Goal: Register for event/course: Register for event/course

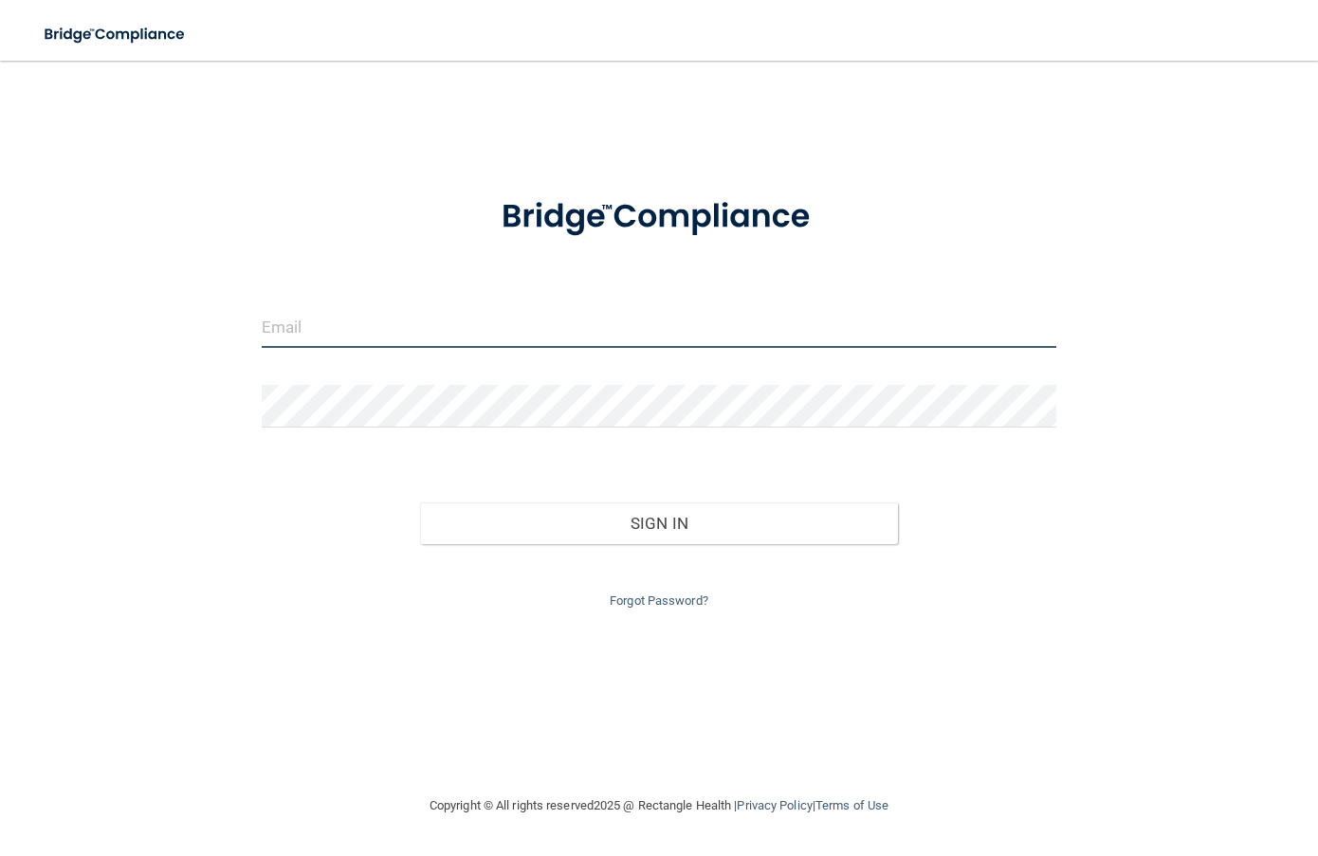
click at [671, 331] on input "email" at bounding box center [659, 326] width 795 height 43
type input "[EMAIL_ADDRESS][DOMAIN_NAME]"
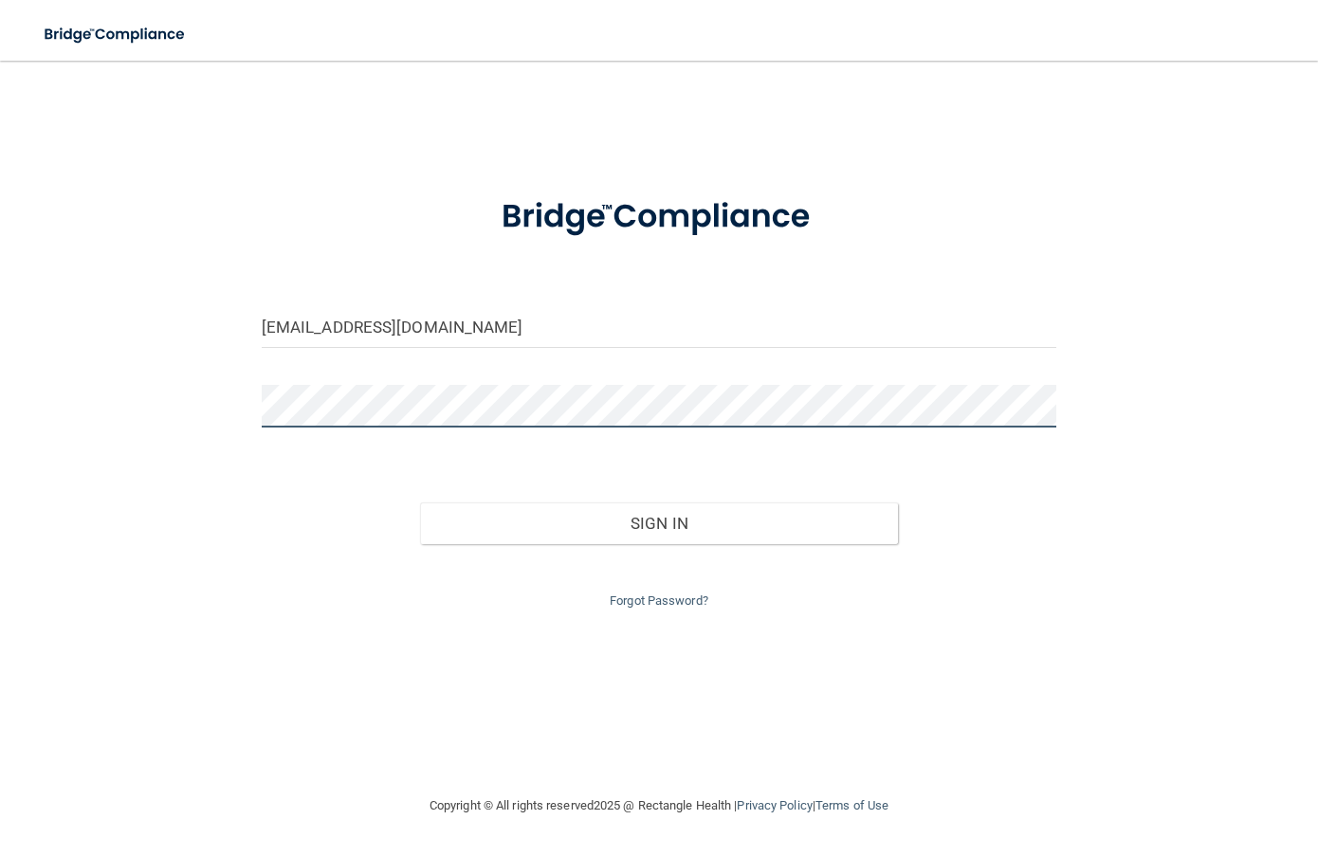
click at [420, 503] on button "Sign In" at bounding box center [658, 524] width 477 height 42
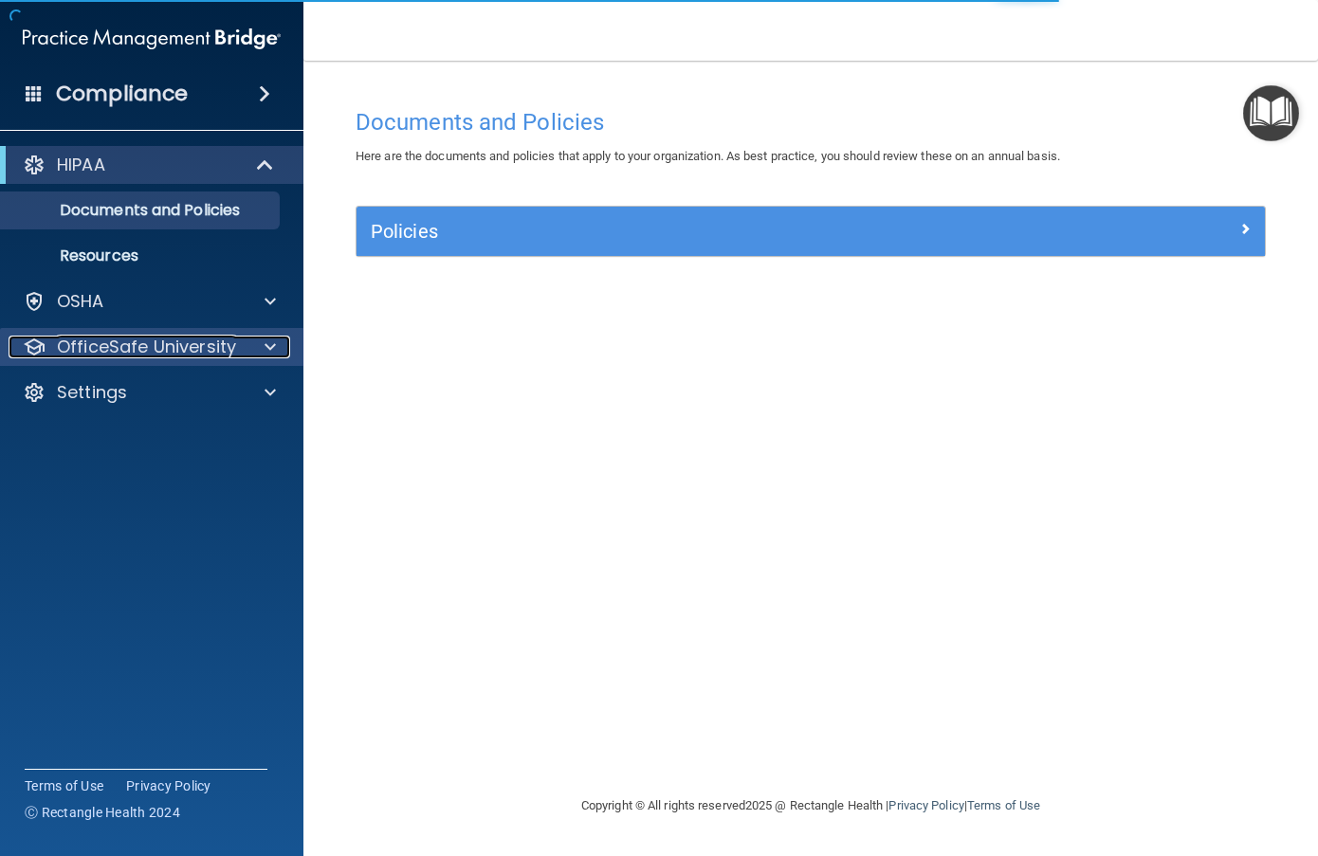
click at [214, 348] on p "OfficeSafe University" at bounding box center [146, 347] width 179 height 23
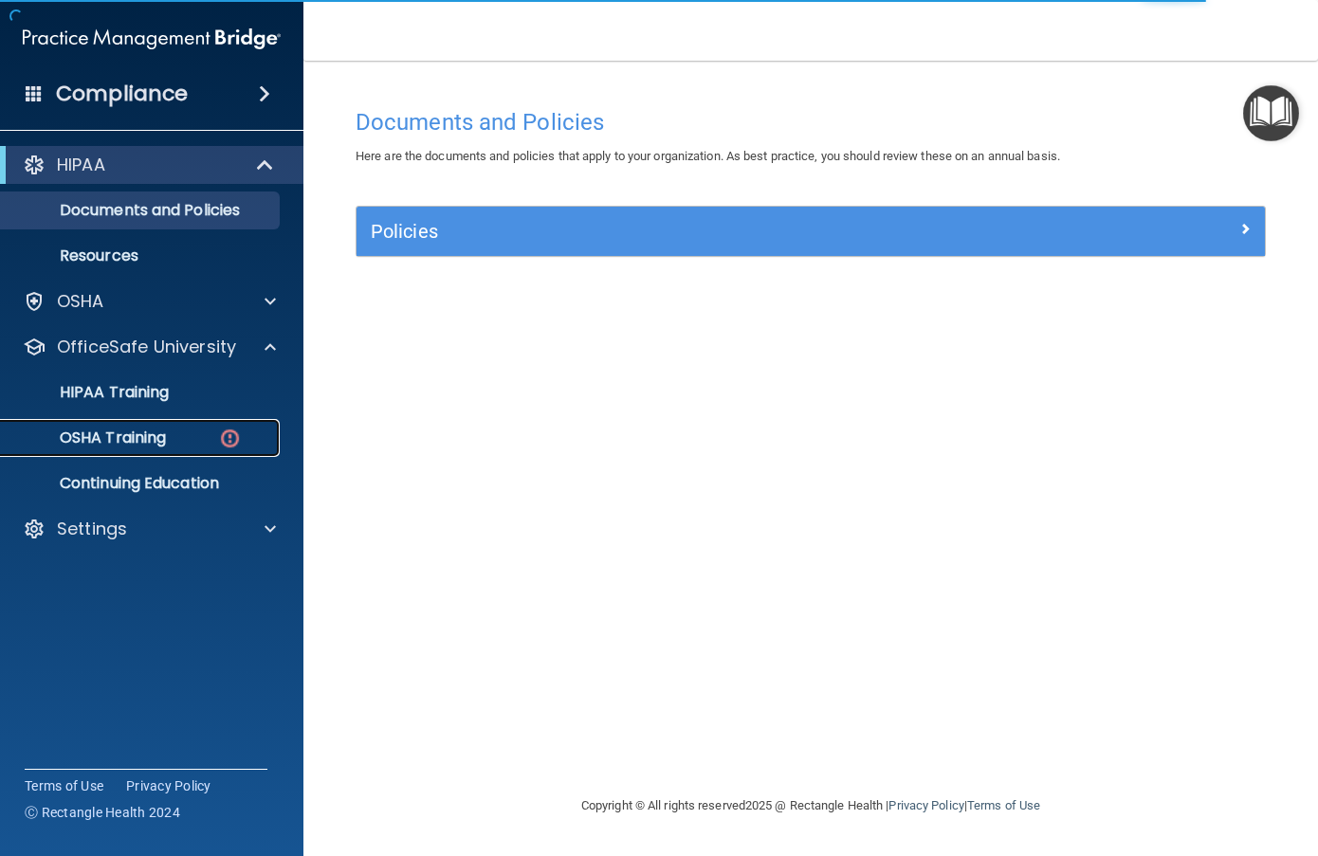
click at [160, 439] on p "OSHA Training" at bounding box center [89, 438] width 154 height 19
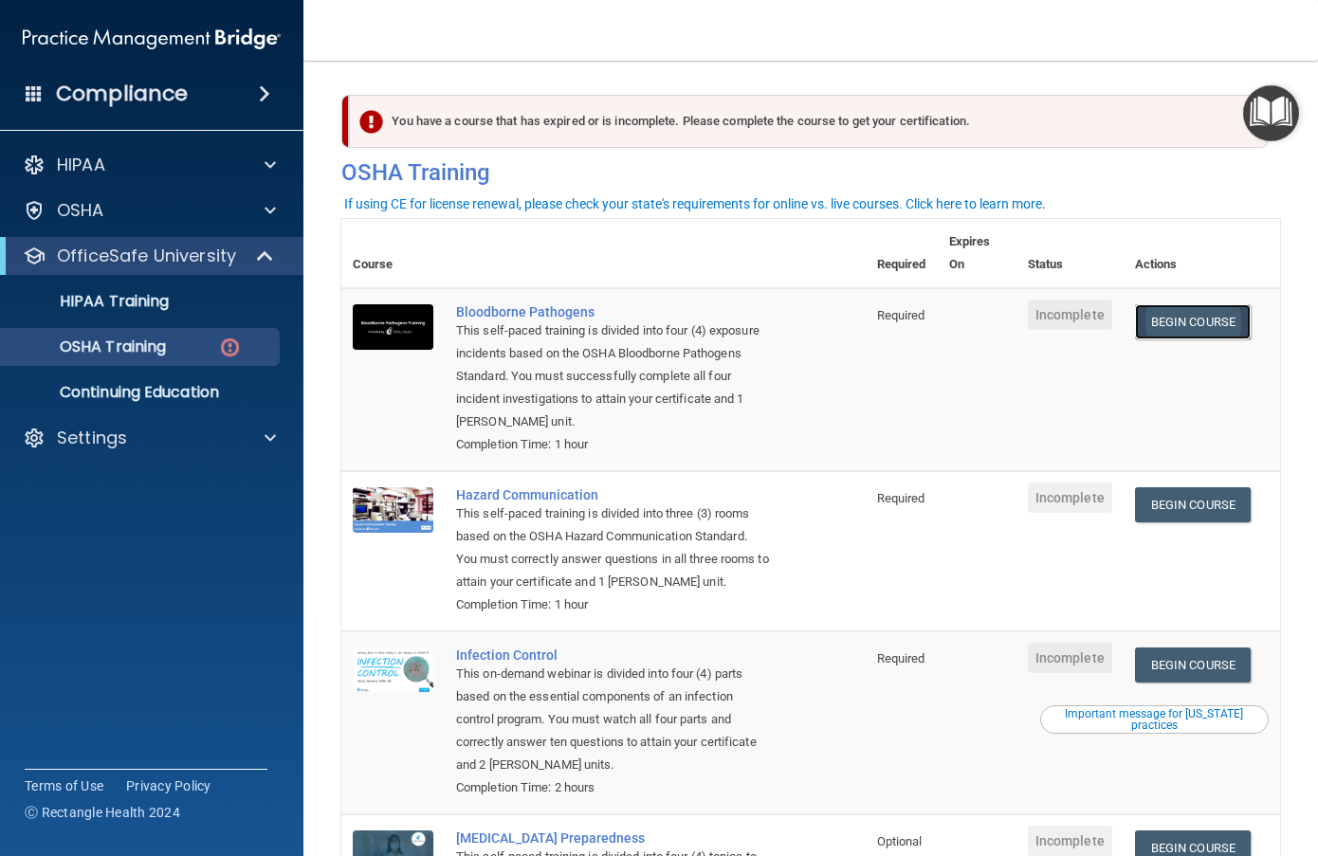
click at [1152, 335] on link "Begin Course" at bounding box center [1193, 321] width 116 height 35
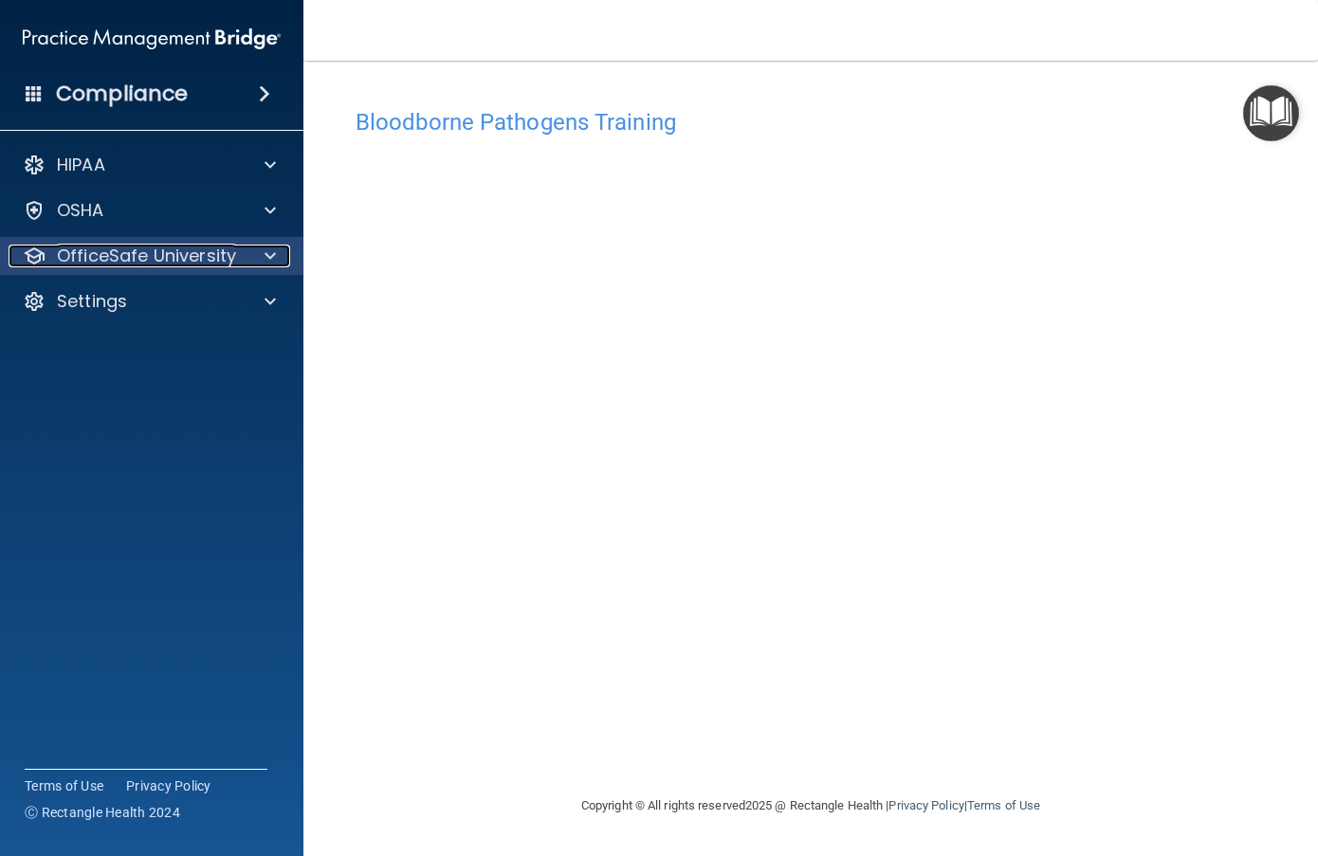
click at [265, 257] on span at bounding box center [270, 256] width 11 height 23
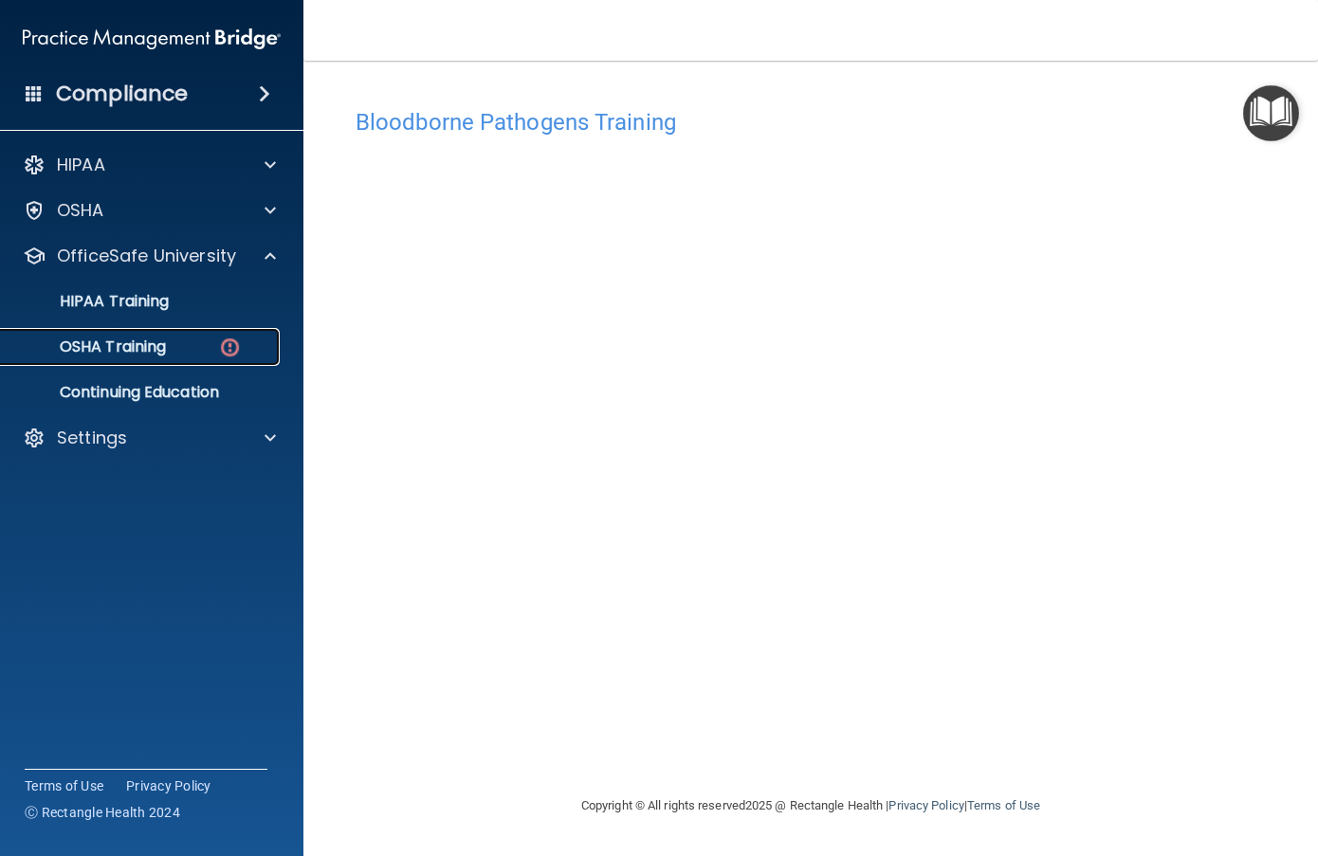
click at [157, 342] on p "OSHA Training" at bounding box center [89, 347] width 154 height 19
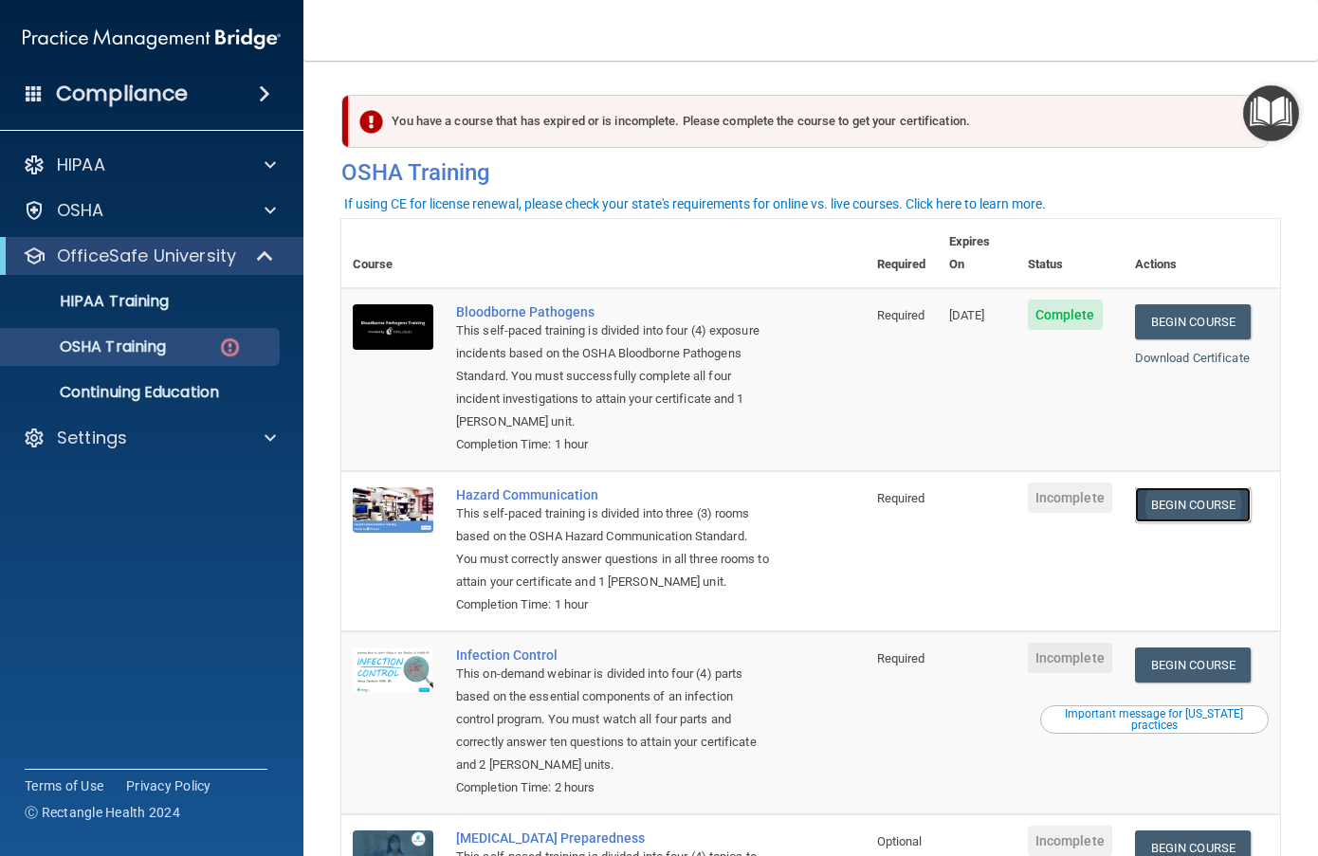
click at [1190, 496] on link "Begin Course" at bounding box center [1193, 504] width 116 height 35
